Goal: Task Accomplishment & Management: Manage account settings

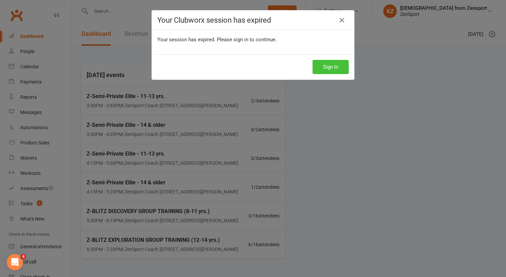
click at [329, 64] on button "Sign In" at bounding box center [331, 67] width 36 height 14
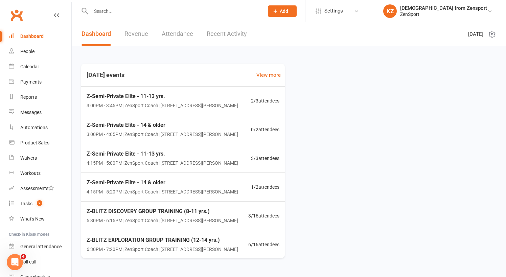
click at [107, 9] on input "text" at bounding box center [174, 10] width 170 height 9
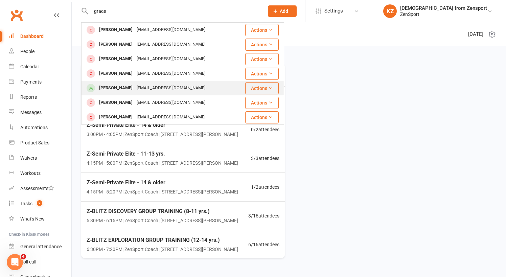
type input "grace"
click at [111, 86] on div "[PERSON_NAME]" at bounding box center [116, 88] width 38 height 10
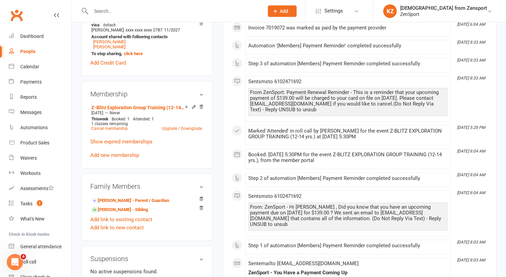
scroll to position [230, 0]
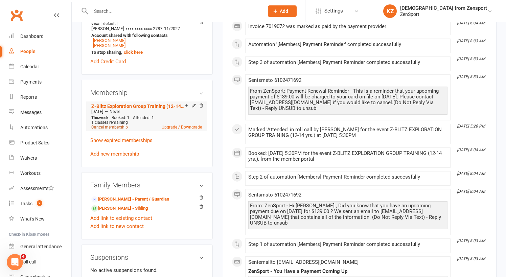
click at [119, 127] on link "Cancel membership" at bounding box center [109, 127] width 37 height 5
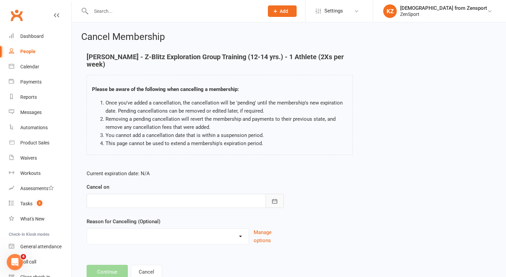
click at [276, 199] on icon "button" at bounding box center [274, 201] width 5 height 4
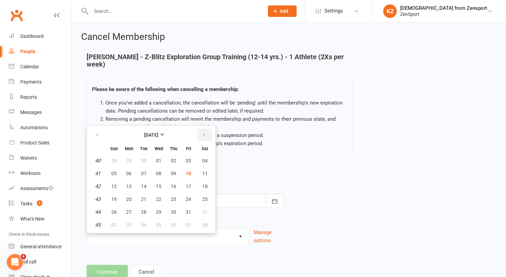
click at [204, 132] on icon "button" at bounding box center [204, 134] width 5 height 5
click at [127, 171] on span "03" at bounding box center [128, 173] width 5 height 5
type input "03 Nov 2025"
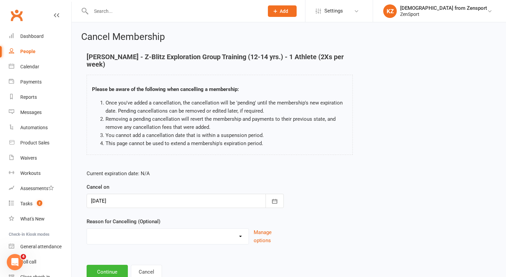
select select "3"
click at [136, 265] on input at bounding box center [185, 272] width 197 height 14
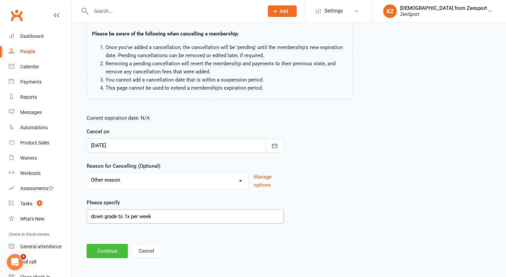
scroll to position [55, 0]
type input "down grade to 1x per week"
click at [113, 244] on button "Continue" at bounding box center [107, 251] width 41 height 14
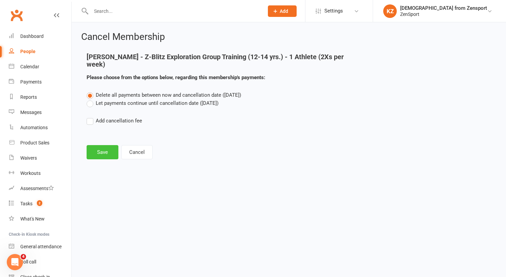
click at [102, 145] on button "Save" at bounding box center [103, 152] width 32 height 14
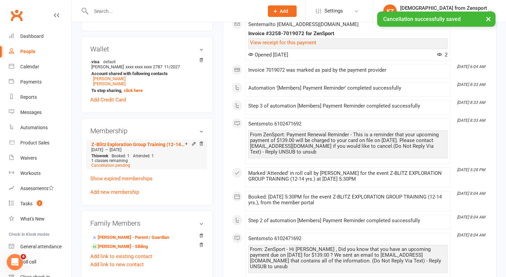
scroll to position [210, 0]
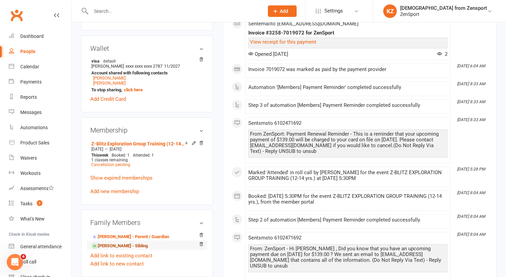
click at [125, 244] on link "Jackson Quinn - Sibling" at bounding box center [119, 246] width 57 height 7
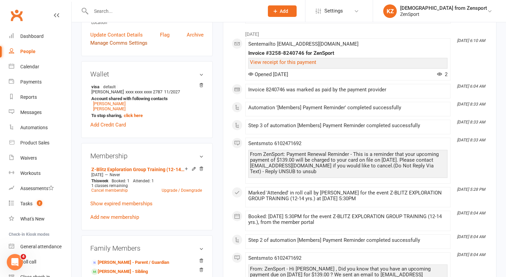
scroll to position [174, 0]
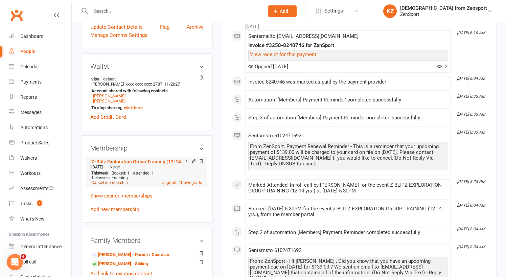
click at [113, 183] on link "Cancel membership" at bounding box center [109, 182] width 37 height 5
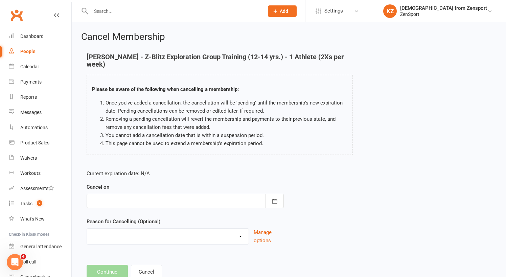
click at [174, 202] on div at bounding box center [185, 201] width 197 height 14
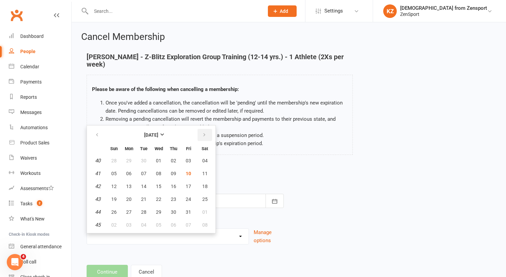
click at [204, 135] on icon "button" at bounding box center [204, 134] width 5 height 5
click at [128, 174] on span "03" at bounding box center [128, 173] width 5 height 5
type input "03 Nov 2025"
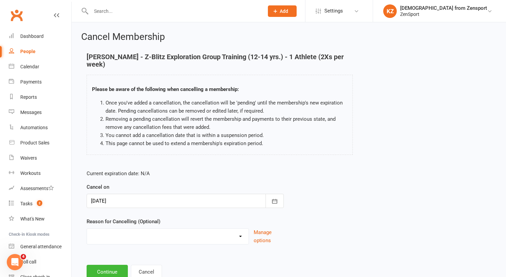
select select "3"
click at [121, 268] on input at bounding box center [185, 272] width 197 height 14
type input "down grade to 1x per week"
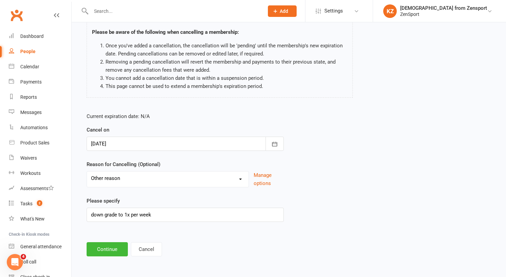
scroll to position [63, 0]
click at [115, 236] on main "Jackson Quinn - Z-Blitz Exploration Group Training (12-14 yrs.) - 1 Athlete (2X…" at bounding box center [289, 126] width 416 height 261
click at [112, 244] on button "Continue" at bounding box center [107, 249] width 41 height 14
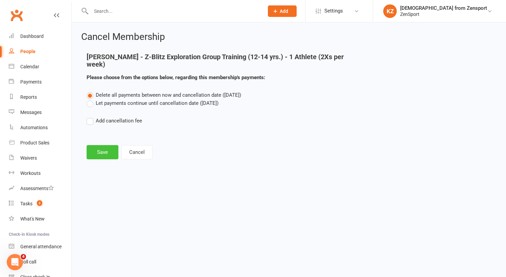
click at [99, 150] on button "Save" at bounding box center [103, 152] width 32 height 14
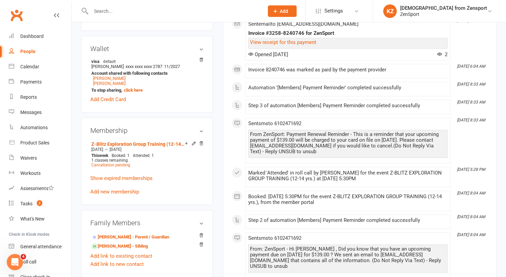
scroll to position [212, 0]
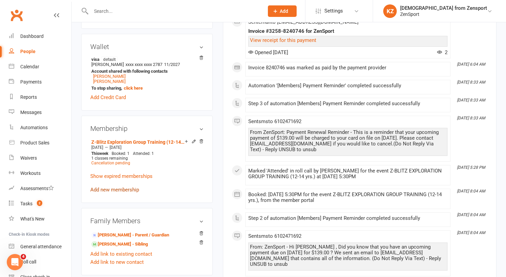
click at [122, 188] on link "Add new membership" at bounding box center [114, 190] width 49 height 6
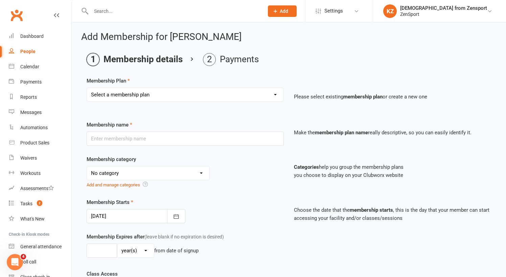
select select "38"
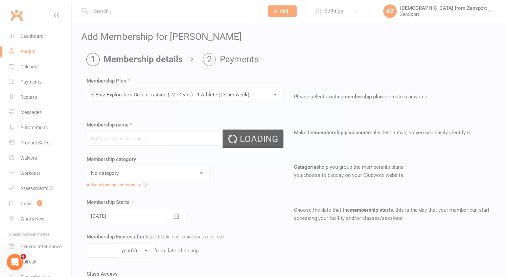
type input "Z-Blitz Exploration Group Training (12-14 yrs.) - 1 Athlete (1X per week)"
select select "11"
type input "0"
select select "2"
type input "1"
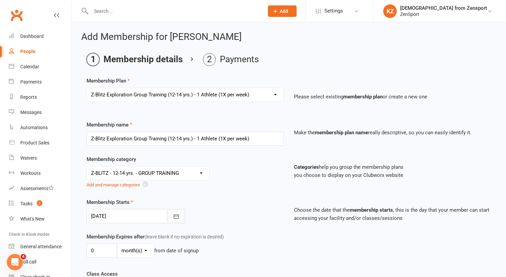
click at [180, 214] on button "button" at bounding box center [176, 216] width 18 height 14
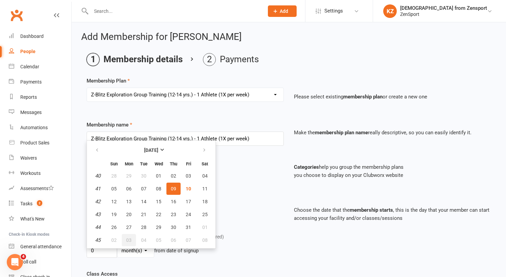
click at [128, 239] on span "03" at bounding box center [128, 240] width 5 height 5
type input "03 Nov 2025"
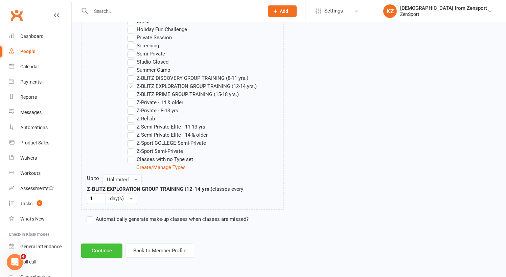
scroll to position [382, 0]
click at [108, 244] on button "Continue" at bounding box center [101, 251] width 41 height 14
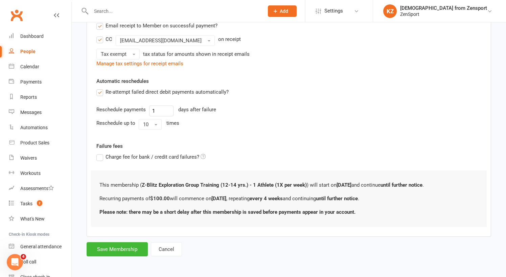
click at [123, 234] on form "Member will pay with A single up-front payment A series of recurring payments U…" at bounding box center [289, 58] width 405 height 395
click at [124, 245] on button "Save Membership" at bounding box center [117, 249] width 61 height 14
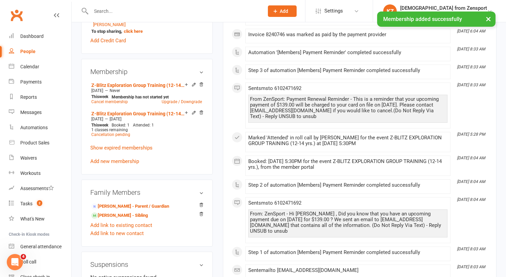
scroll to position [276, 0]
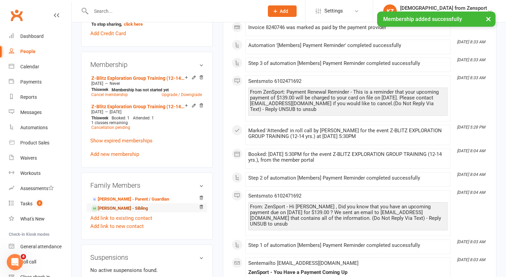
click at [119, 207] on link "Grace Quinn - Sibling" at bounding box center [119, 208] width 57 height 7
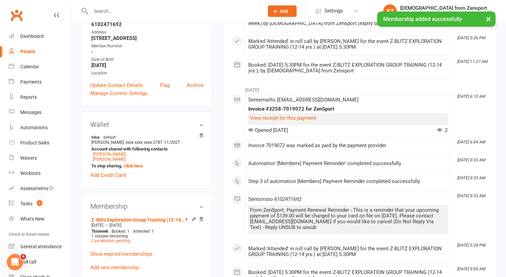
scroll to position [163, 0]
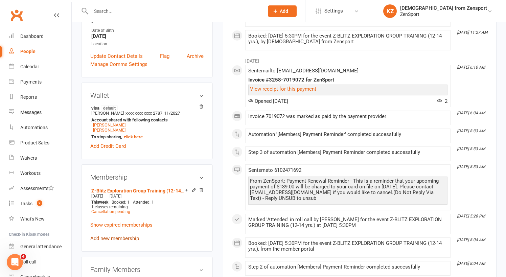
click at [116, 237] on link "Add new membership" at bounding box center [114, 239] width 49 height 6
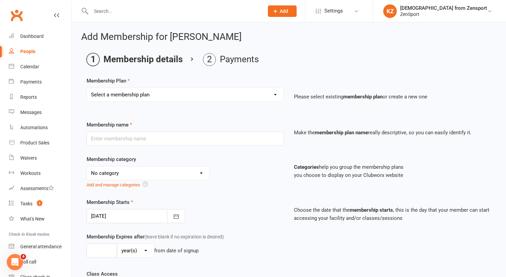
select select "37"
type input "Z-Blitz Discovery Group Training (8-11 yrs.) - 1 Athlete (1X per week)"
select select "10"
type input "0"
select select "2"
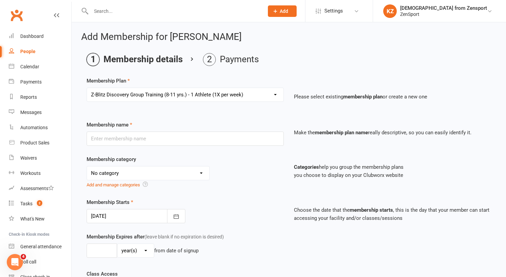
type input "1"
select select "38"
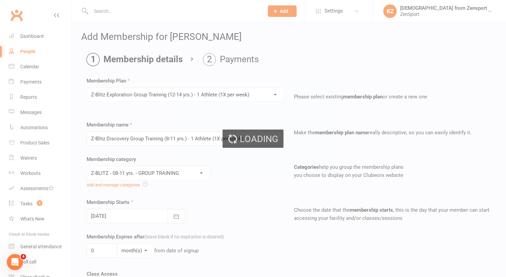
type input "Z-Blitz Exploration Group Training (12-14 yrs.) - 1 Athlete (1X per week)"
select select "11"
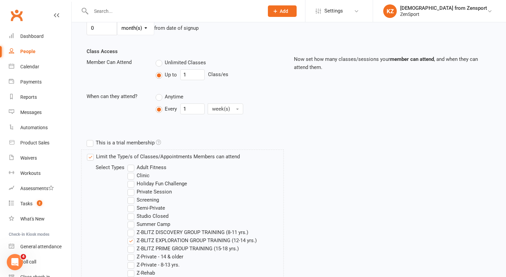
scroll to position [161, 0]
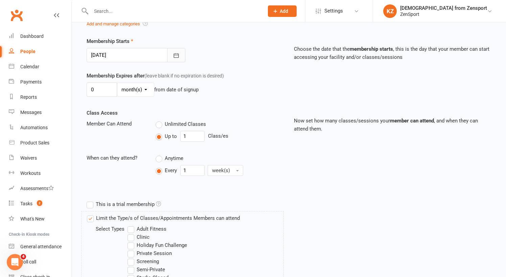
click at [177, 53] on icon "button" at bounding box center [176, 55] width 7 height 7
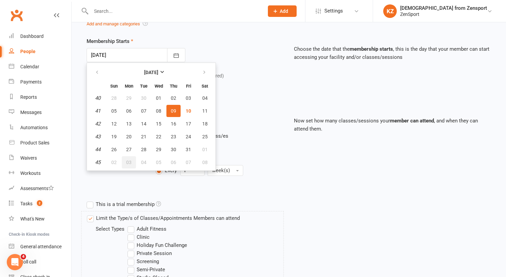
click at [130, 160] on span "03" at bounding box center [128, 162] width 5 height 5
type input "03 Nov 2025"
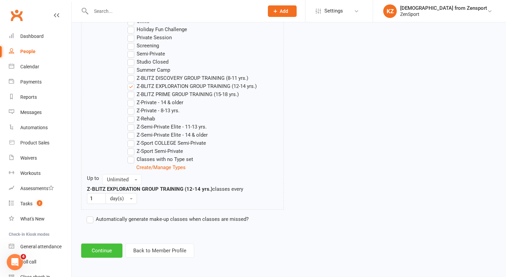
scroll to position [382, 0]
click at [104, 244] on button "Continue" at bounding box center [101, 251] width 41 height 14
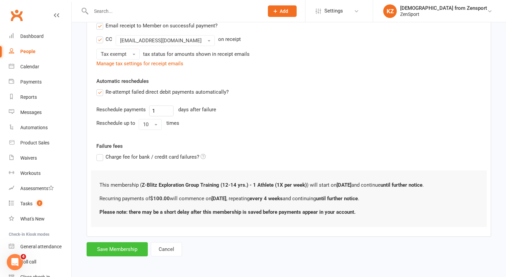
click at [118, 246] on button "Save Membership" at bounding box center [117, 249] width 61 height 14
